Goal: Task Accomplishment & Management: Complete application form

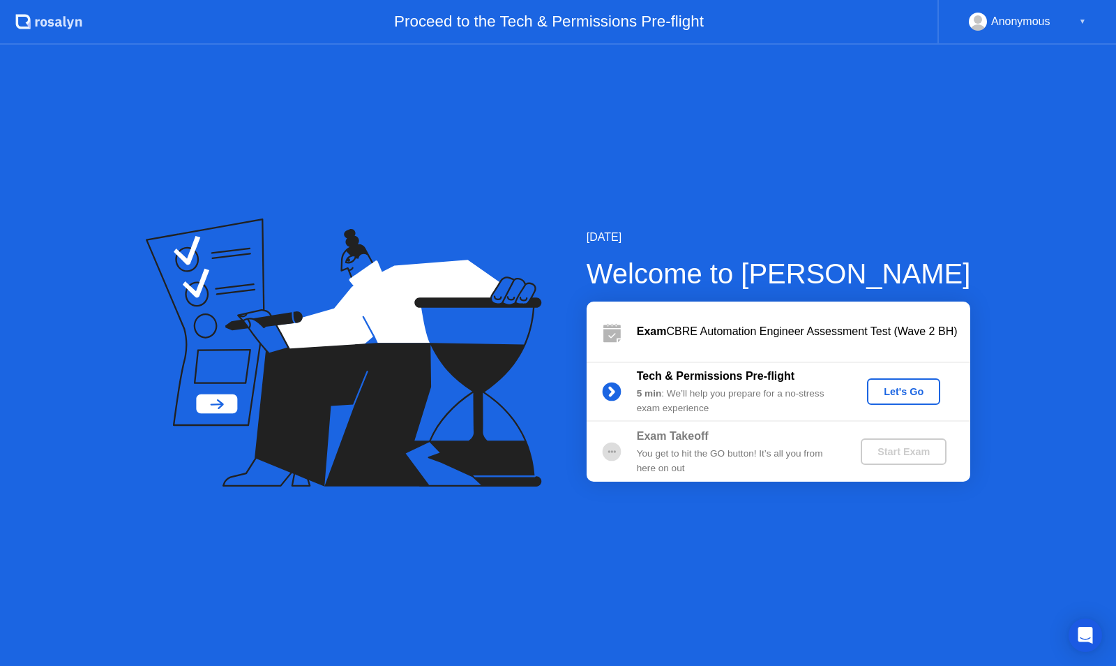
click at [906, 386] on div "Let's Go" at bounding box center [904, 391] width 62 height 11
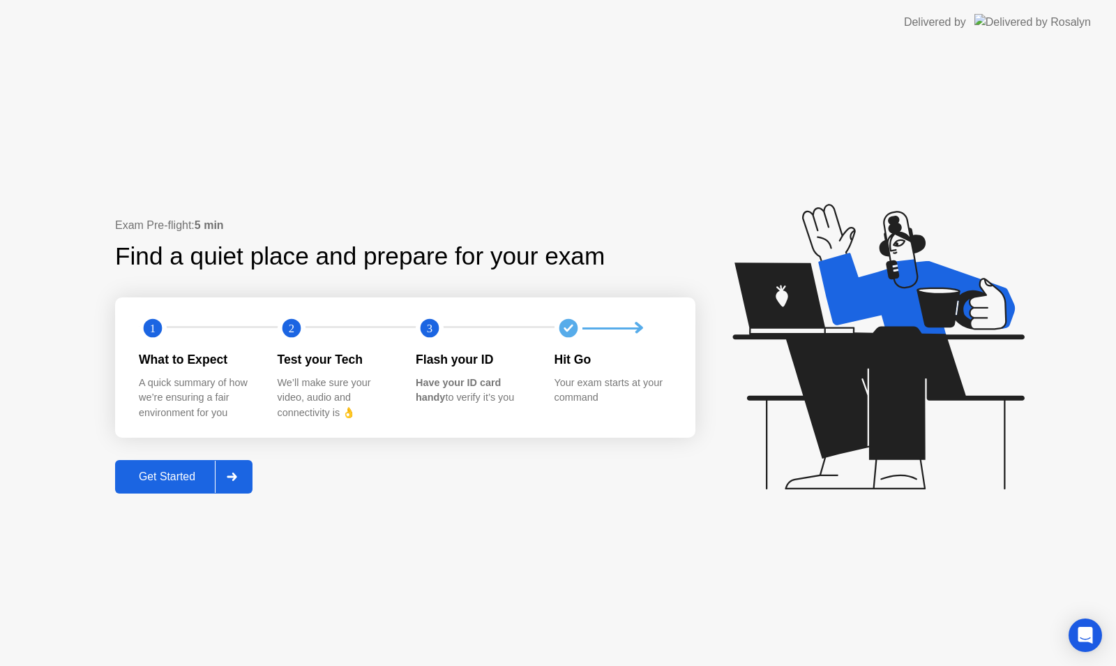
click at [236, 477] on icon at bounding box center [232, 476] width 10 height 8
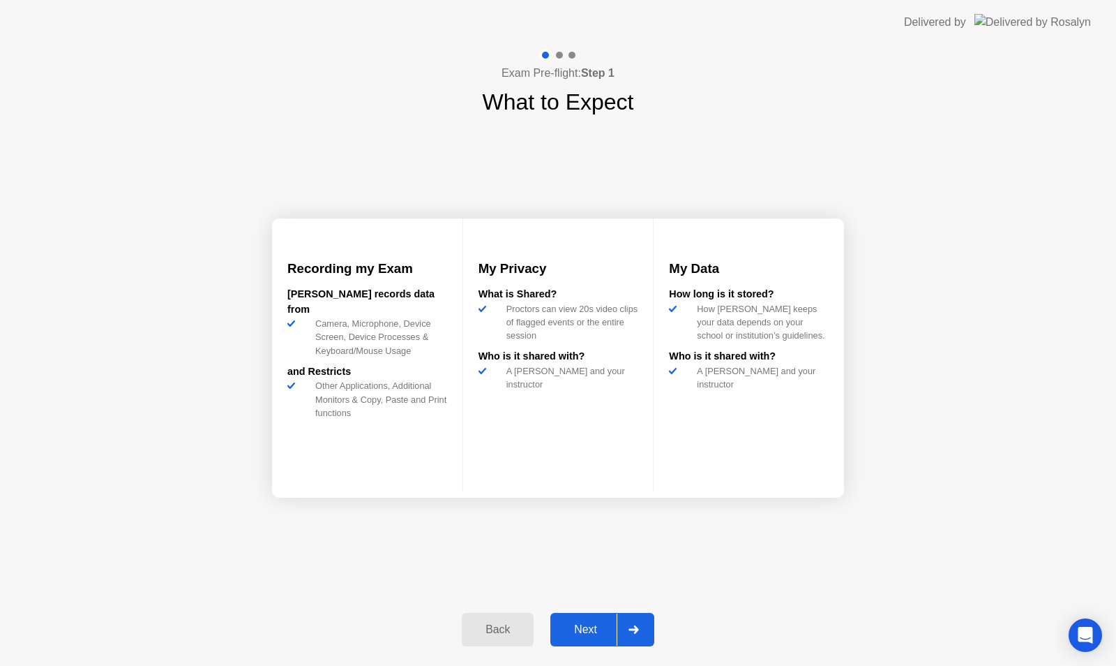
click at [644, 629] on div at bounding box center [633, 629] width 33 height 32
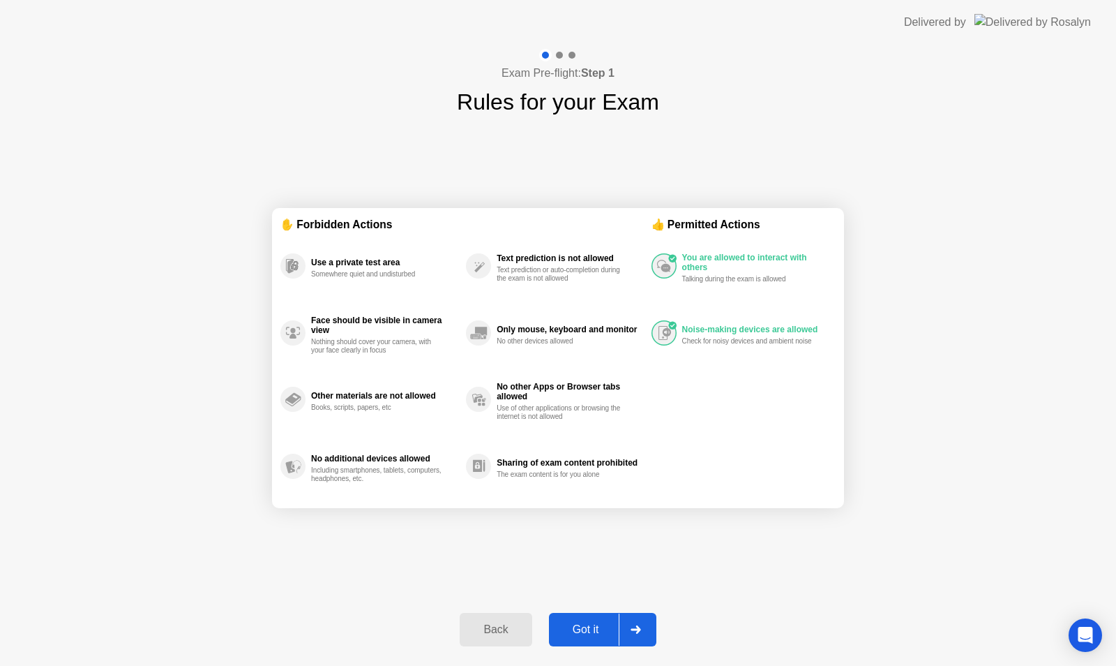
click at [642, 630] on div at bounding box center [635, 629] width 33 height 32
select select "**********"
select select "*******"
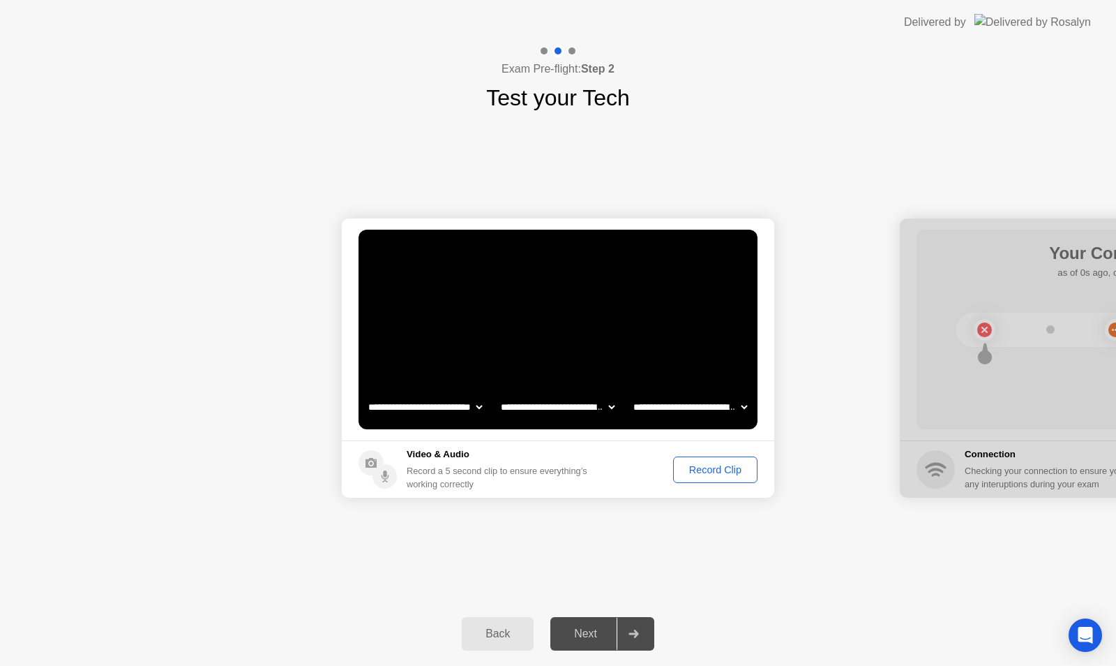
click at [712, 472] on div "Record Clip" at bounding box center [715, 469] width 75 height 11
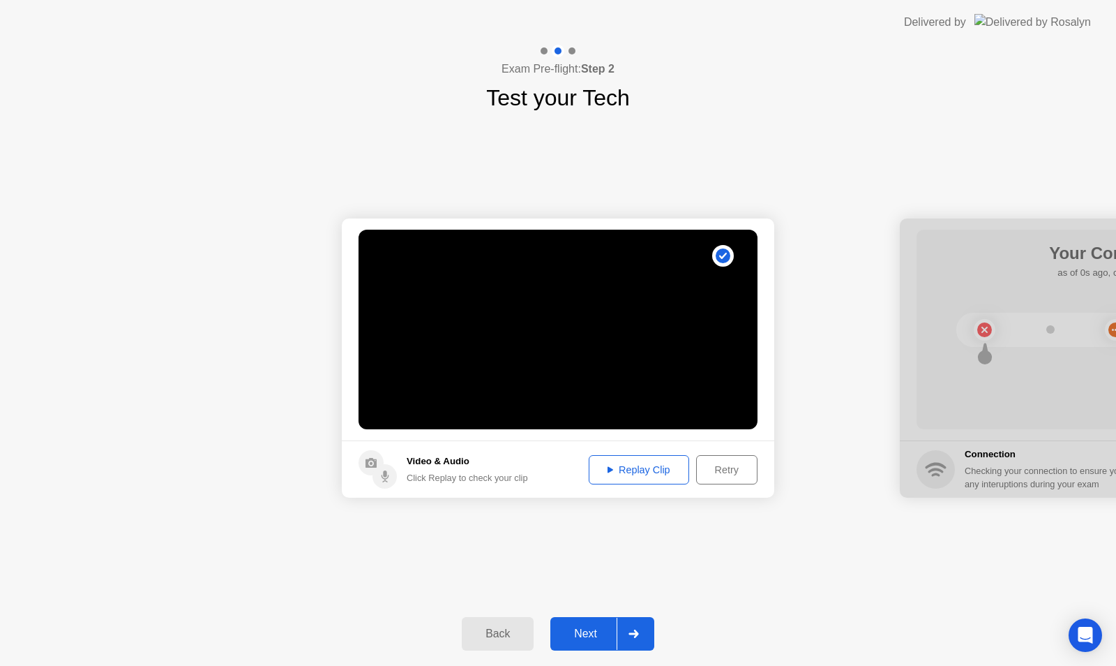
click at [640, 626] on div at bounding box center [633, 633] width 33 height 32
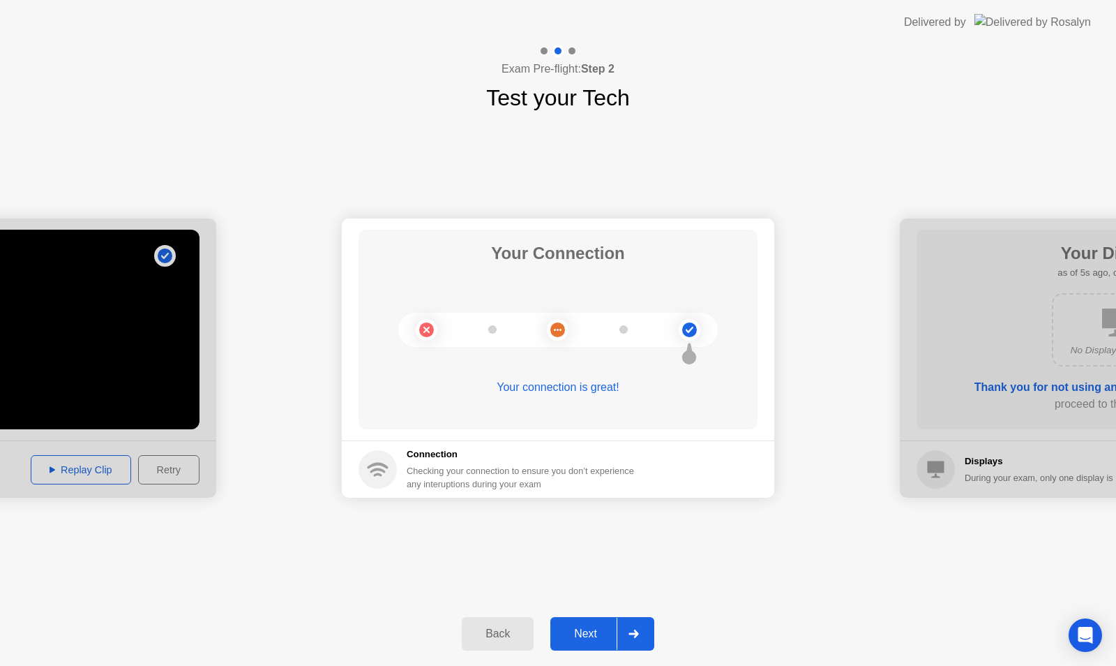
click at [583, 630] on div "Next" at bounding box center [586, 633] width 62 height 13
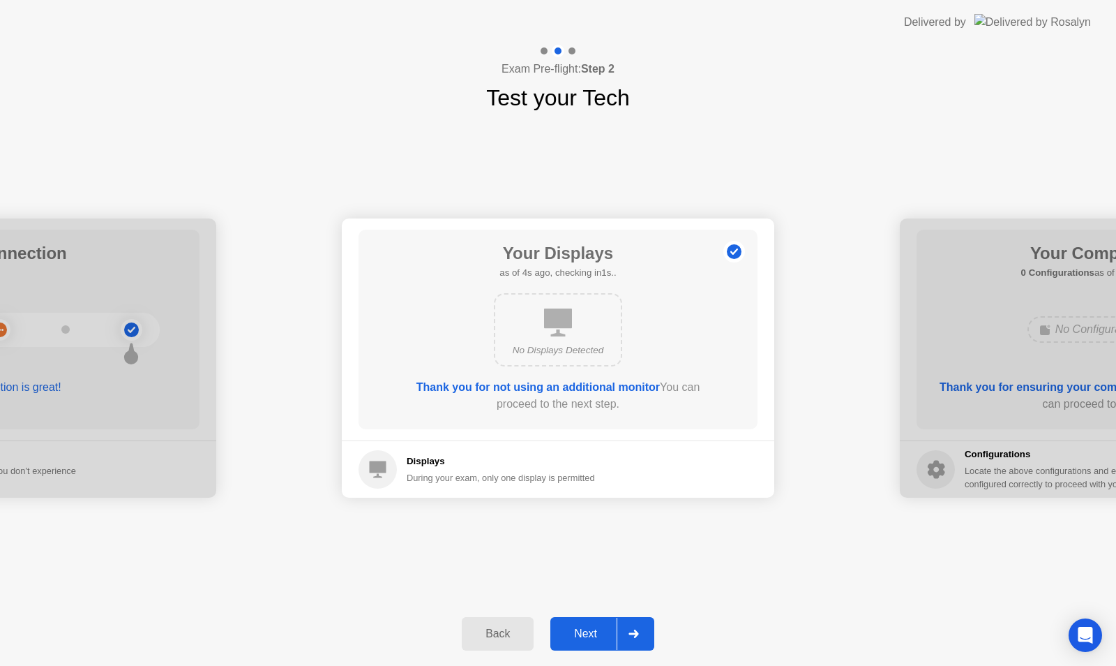
click at [595, 631] on div "Next" at bounding box center [586, 633] width 62 height 13
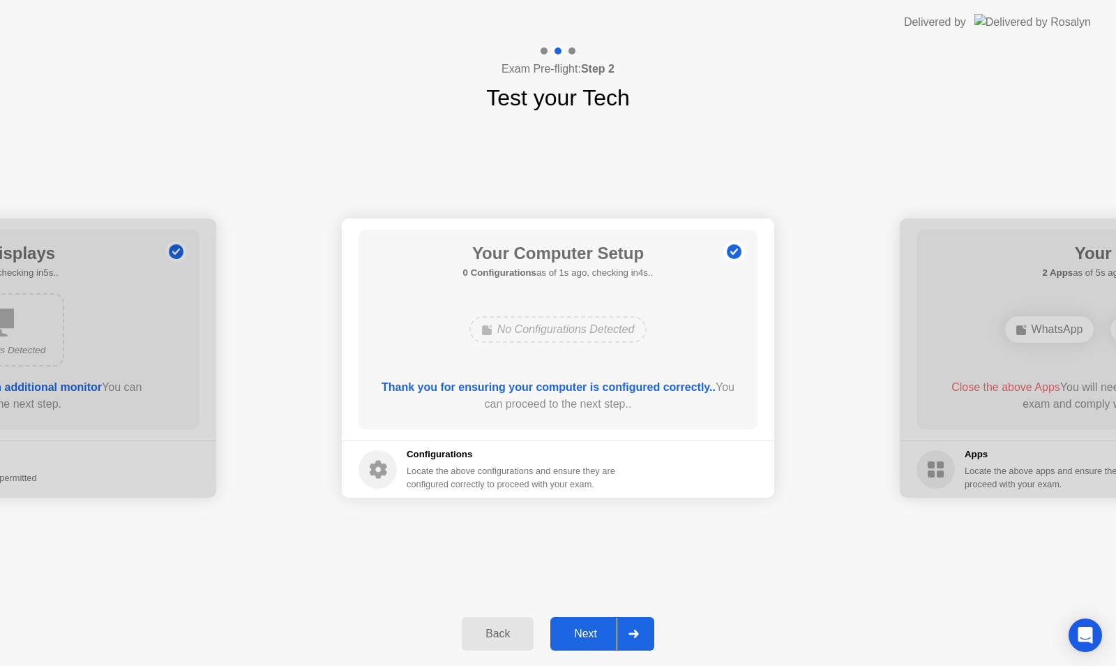
click at [502, 638] on div "Back" at bounding box center [497, 633] width 63 height 13
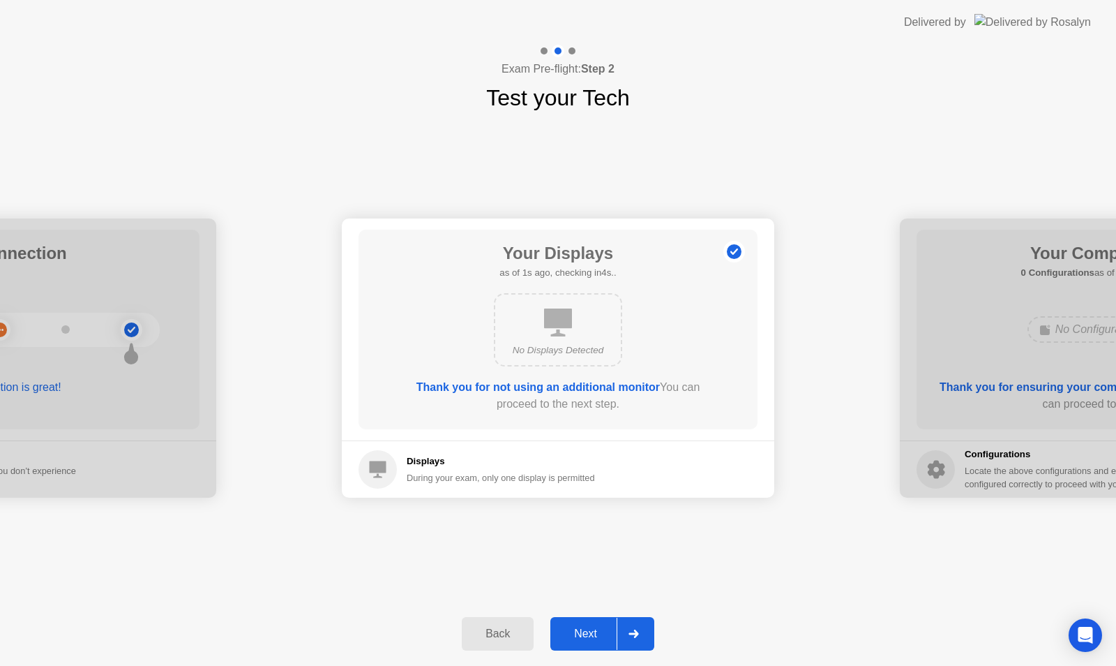
click at [641, 631] on div at bounding box center [633, 633] width 33 height 32
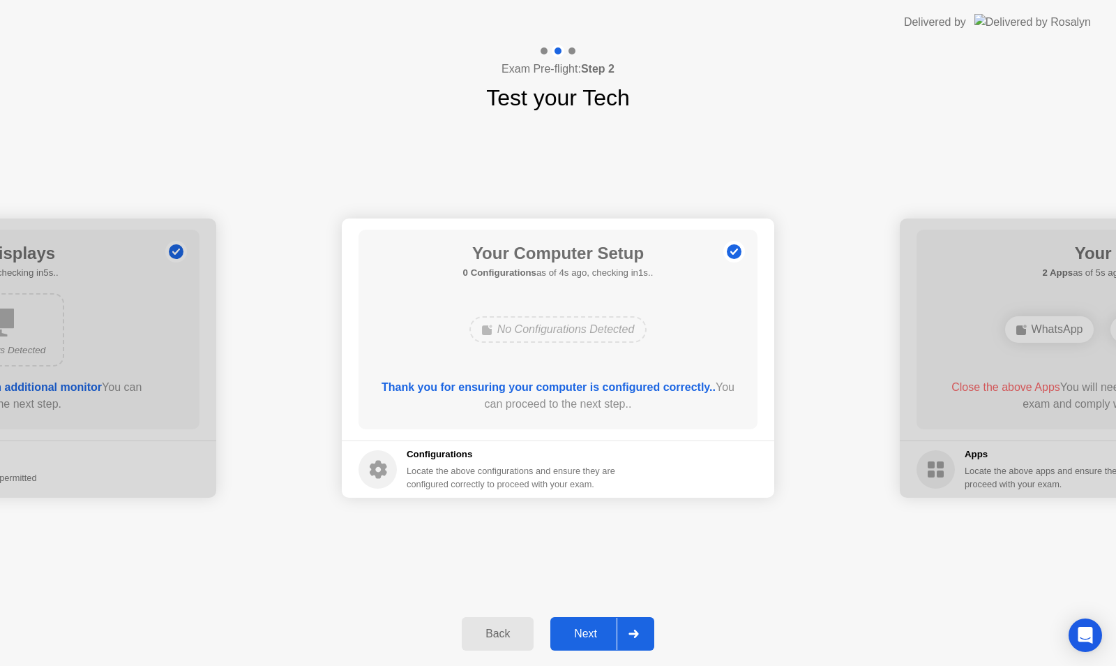
click at [641, 631] on div at bounding box center [633, 633] width 33 height 32
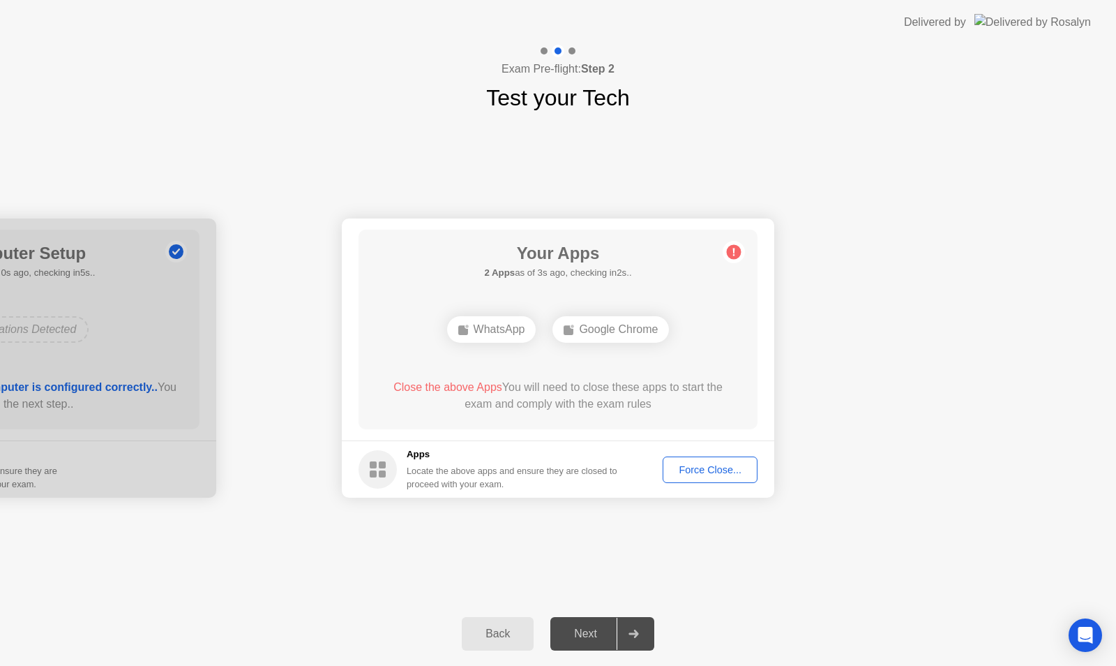
click at [699, 464] on div "Force Close..." at bounding box center [710, 469] width 85 height 11
click at [715, 469] on div "Force Close..." at bounding box center [710, 469] width 85 height 11
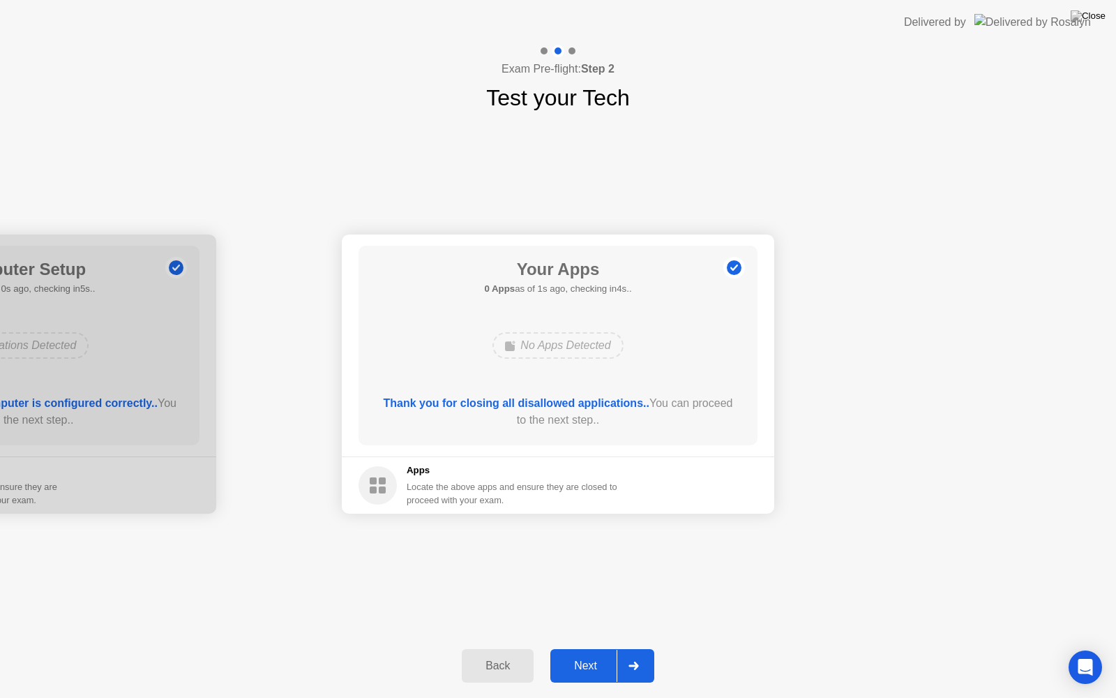
click at [638, 657] on div at bounding box center [633, 665] width 33 height 32
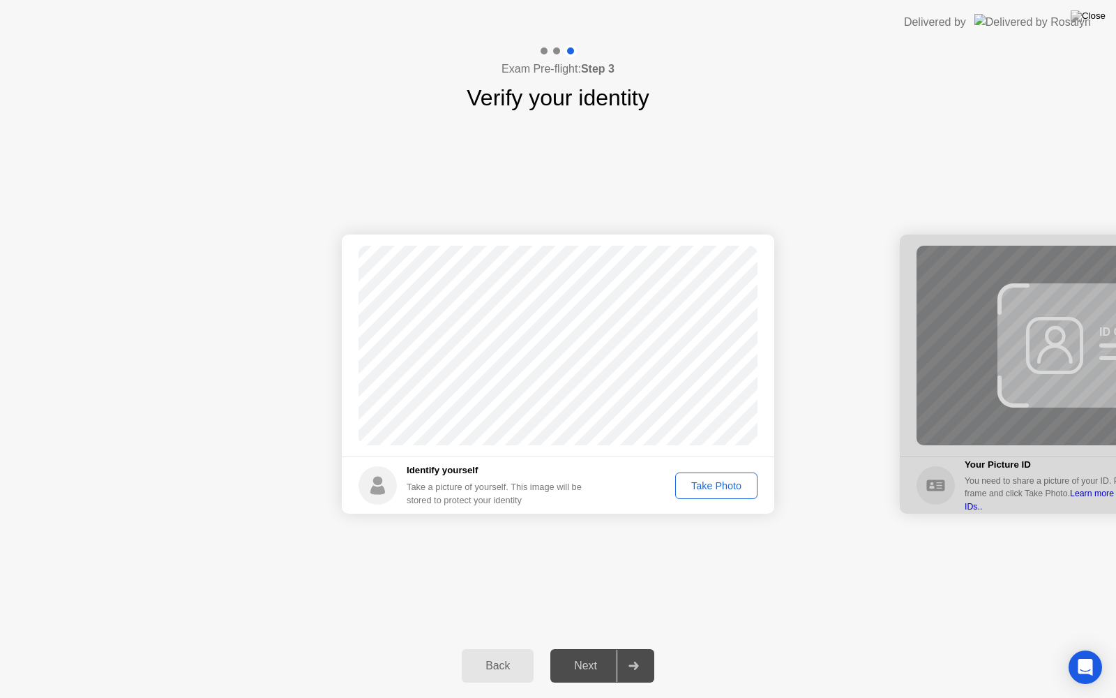
click at [716, 488] on div "Take Photo" at bounding box center [716, 485] width 73 height 11
click at [642, 665] on div at bounding box center [633, 665] width 33 height 32
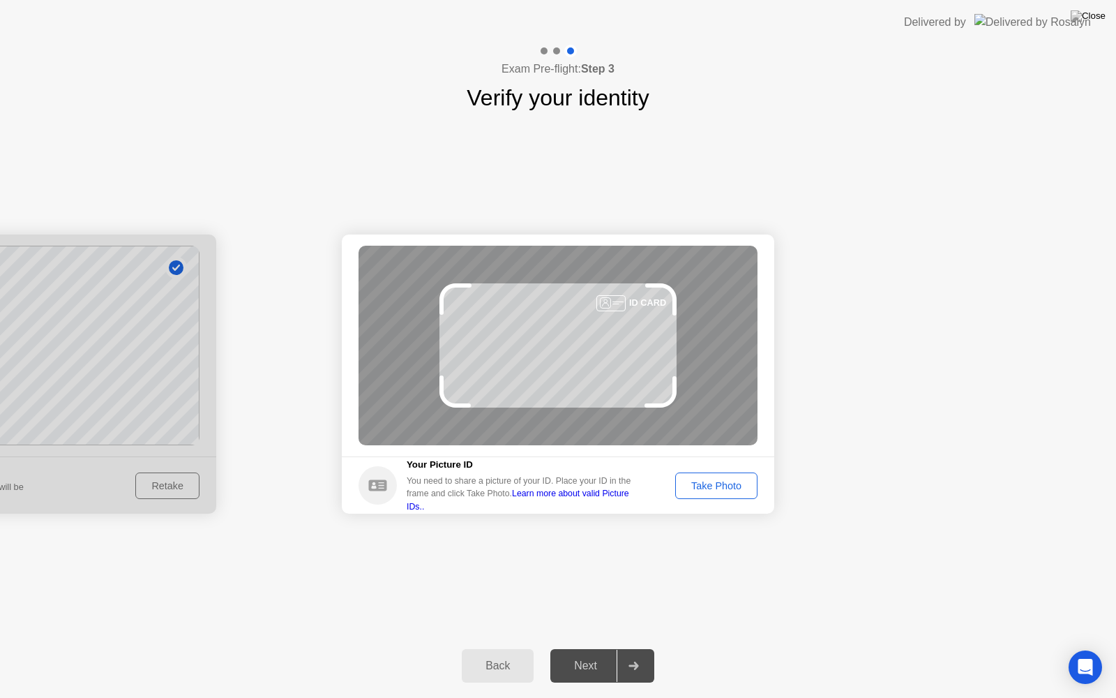
click at [730, 488] on div "Take Photo" at bounding box center [716, 485] width 73 height 11
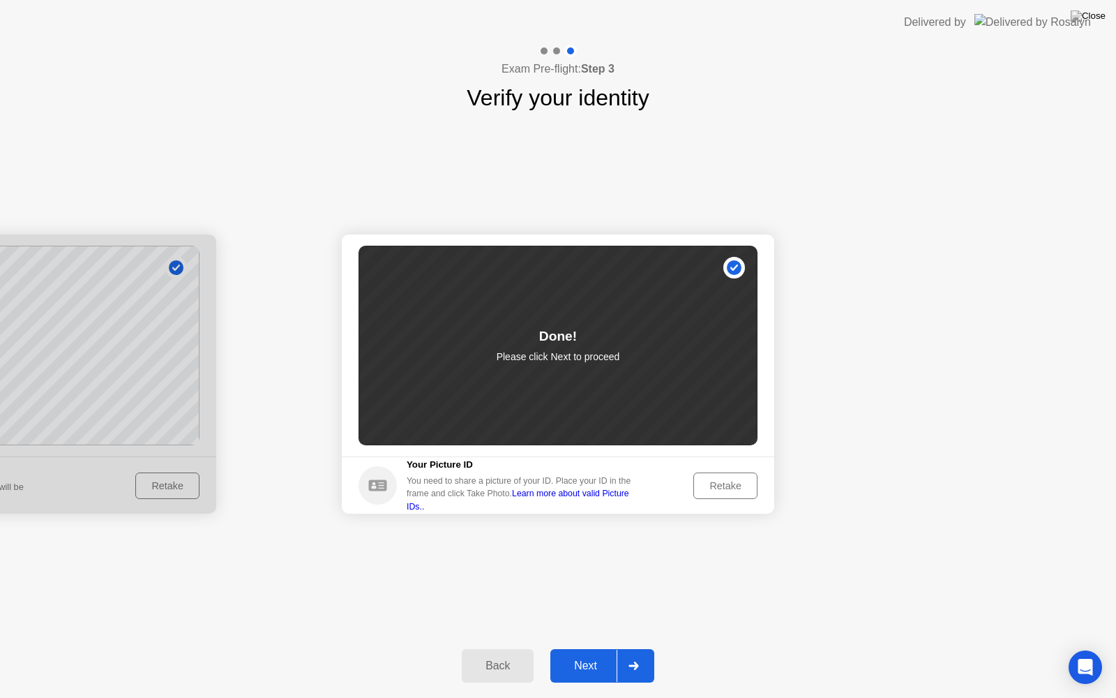
click at [647, 665] on div at bounding box center [633, 665] width 33 height 32
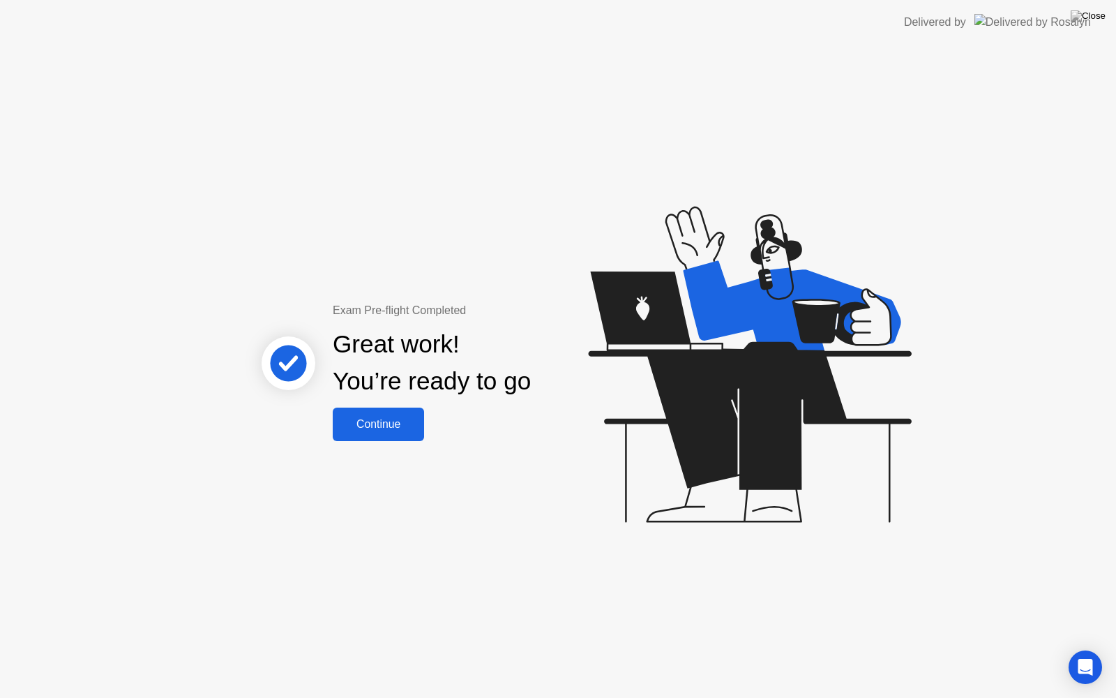
click at [390, 430] on div "Continue" at bounding box center [378, 424] width 83 height 13
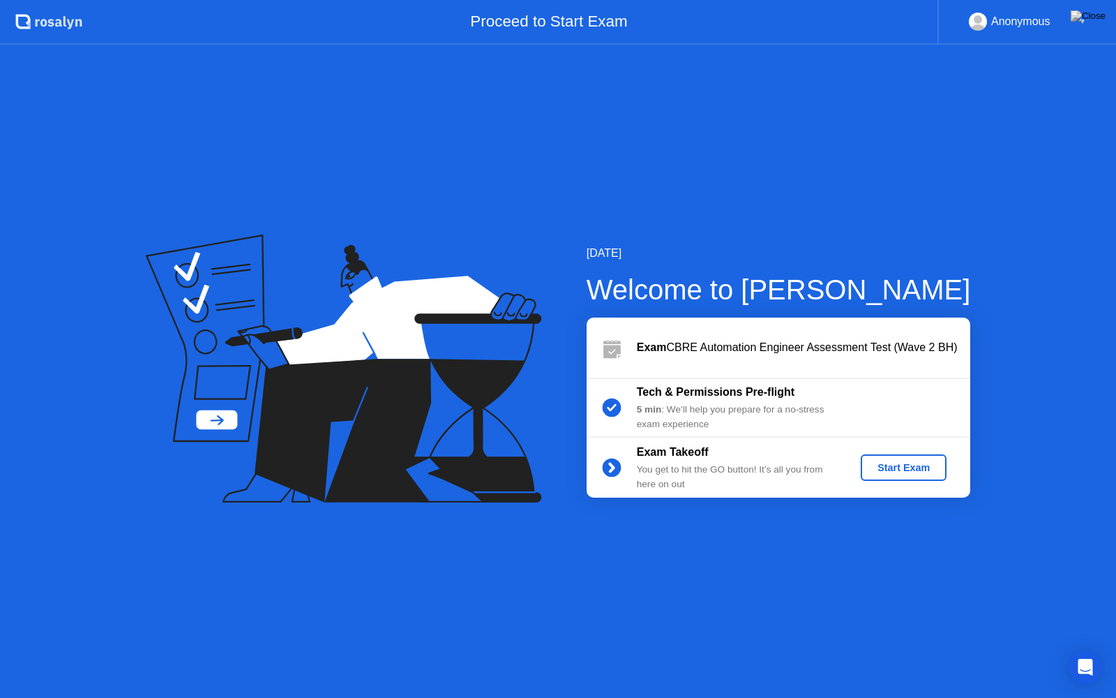
click at [885, 469] on div "Start Exam" at bounding box center [903, 467] width 75 height 11
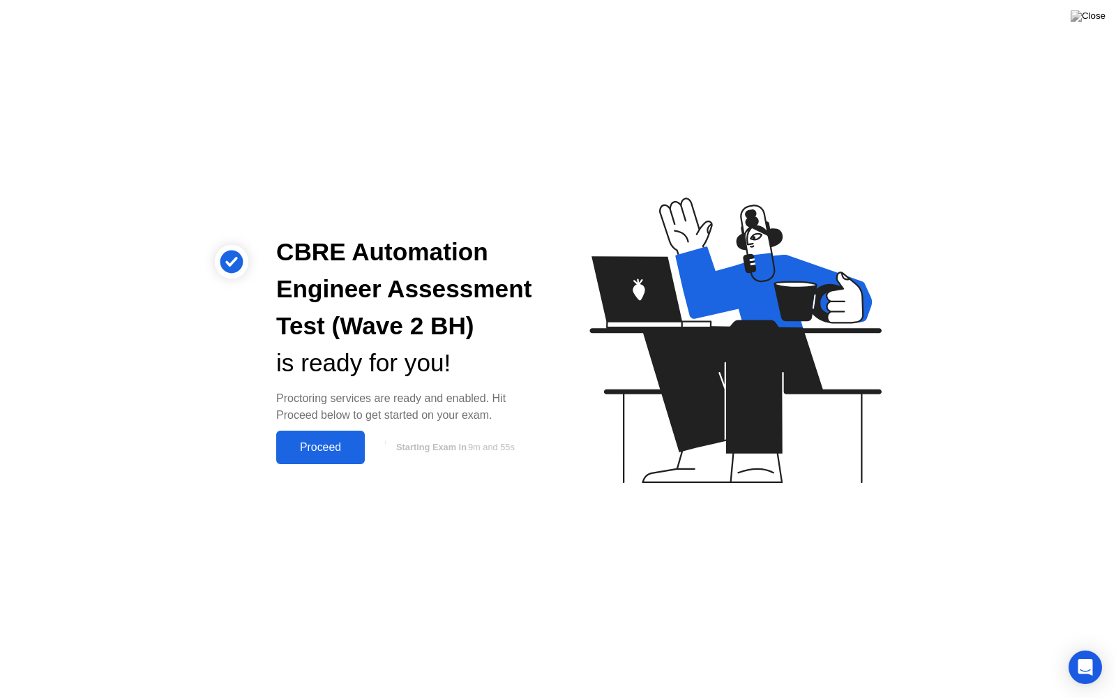
click at [322, 453] on div "Proceed" at bounding box center [320, 447] width 80 height 13
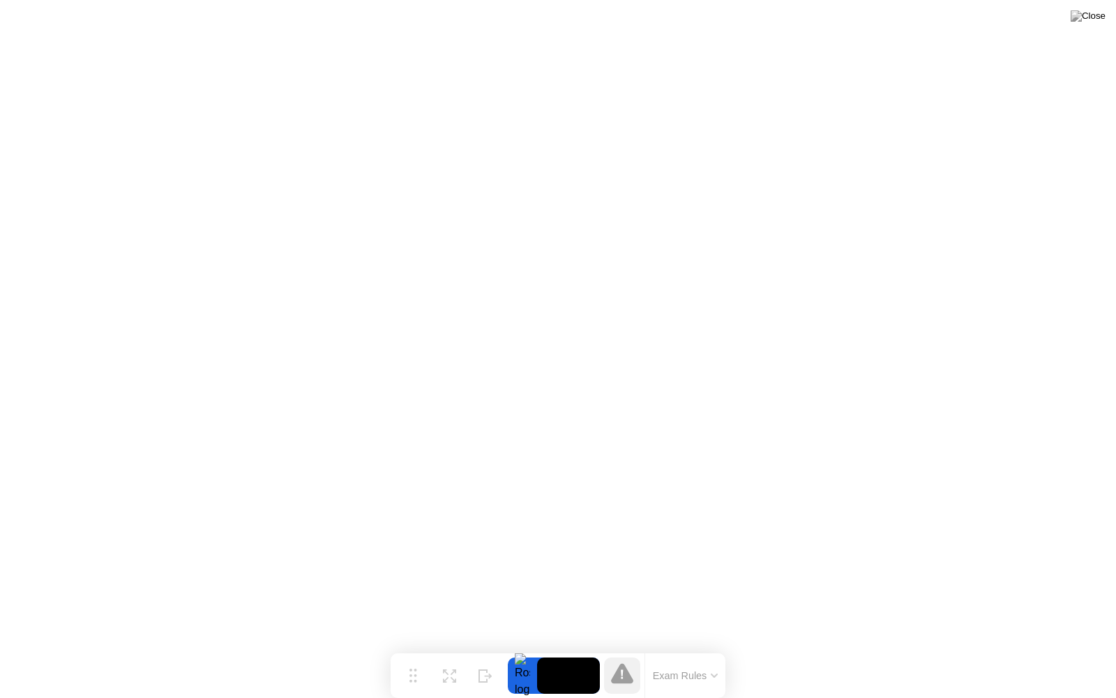
click at [703, 665] on button "Exam Rules" at bounding box center [686, 675] width 74 height 13
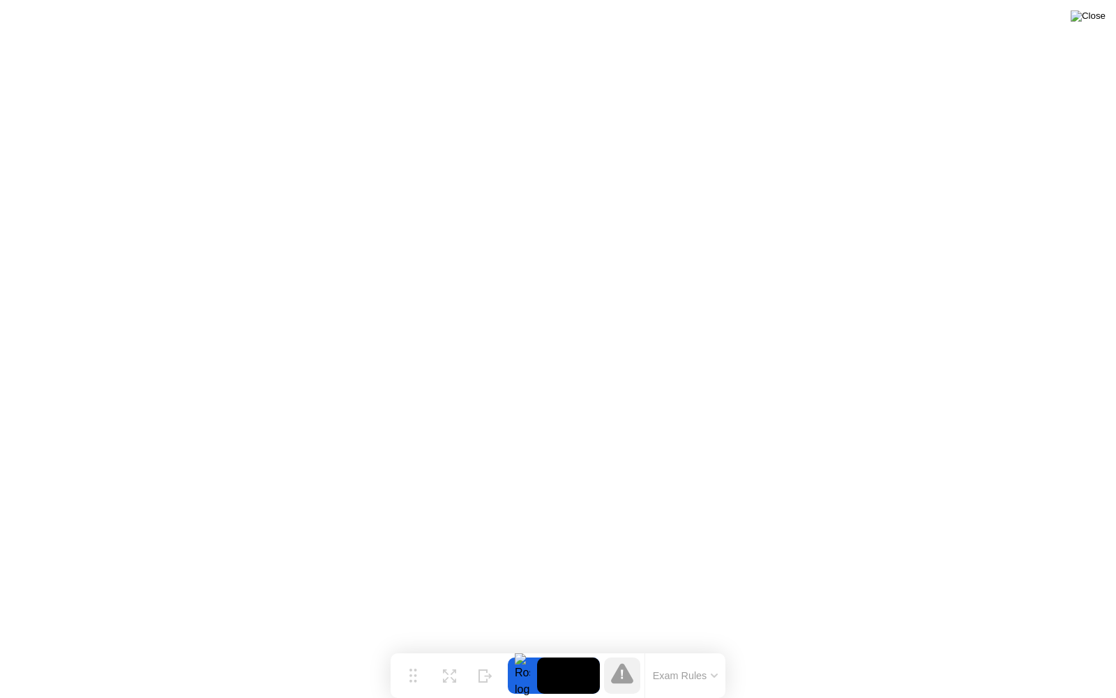
click at [1095, 17] on img at bounding box center [1088, 15] width 35 height 11
